Goal: Information Seeking & Learning: Understand process/instructions

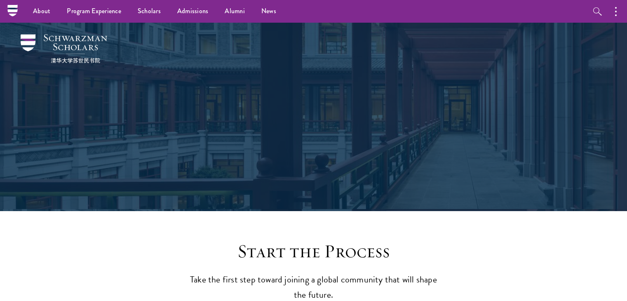
scroll to position [255, 0]
